Goal: Find specific page/section: Find specific page/section

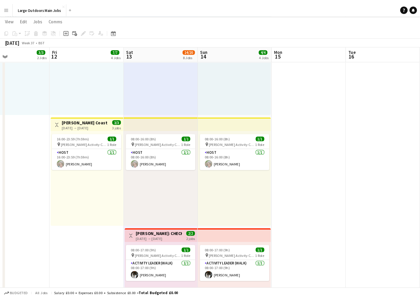
scroll to position [0, 162]
